Goal: Transaction & Acquisition: Purchase product/service

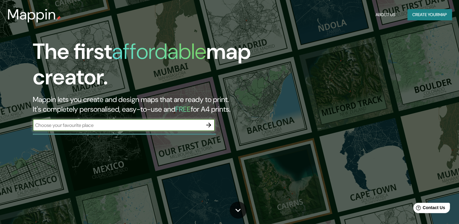
click at [142, 125] on input "text" at bounding box center [118, 125] width 170 height 7
type input "[GEOGRAPHIC_DATA]"
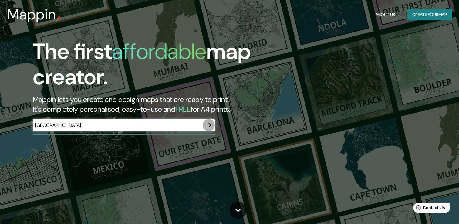
click at [208, 127] on icon "button" at bounding box center [208, 124] width 5 height 5
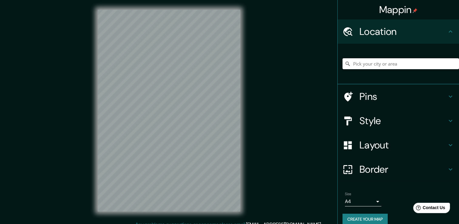
click at [382, 65] on input "Pick your city or area" at bounding box center [400, 63] width 116 height 11
type input "MONTERIA"
click at [258, 11] on div "Mappin Location [GEOGRAPHIC_DATA] [GEOGRAPHIC_DATA] [GEOGRAPHIC_DATA], [GEOGRAP…" at bounding box center [229, 115] width 459 height 230
click at [365, 72] on div "Mappin Location [GEOGRAPHIC_DATA] [GEOGRAPHIC_DATA] [GEOGRAPHIC_DATA], [GEOGRAP…" at bounding box center [229, 115] width 459 height 230
click at [449, 96] on div "Pins" at bounding box center [397, 96] width 121 height 24
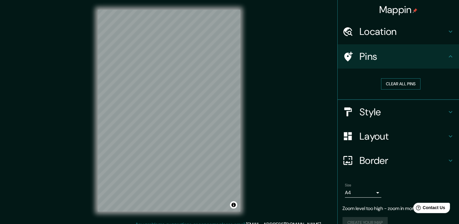
click at [394, 83] on button "Clear all pins" at bounding box center [400, 83] width 39 height 11
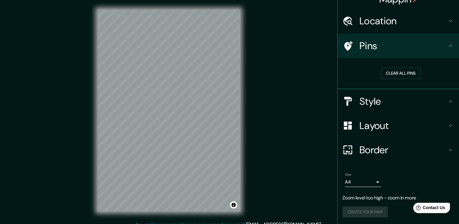
click at [81, 0] on html "Mappin Location [GEOGRAPHIC_DATA] [GEOGRAPHIC_DATA] [GEOGRAPHIC_DATA], [GEOGRAP…" at bounding box center [229, 112] width 459 height 224
click at [288, 150] on div "Mappin Location [GEOGRAPHIC_DATA] [GEOGRAPHIC_DATA] [GEOGRAPHIC_DATA], [GEOGRAP…" at bounding box center [229, 115] width 459 height 230
click at [351, 114] on div "Mappin Location [GEOGRAPHIC_DATA] [GEOGRAPHIC_DATA] [GEOGRAPHIC_DATA], [GEOGRAP…" at bounding box center [229, 115] width 459 height 230
